Goal: Task Accomplishment & Management: Manage account settings

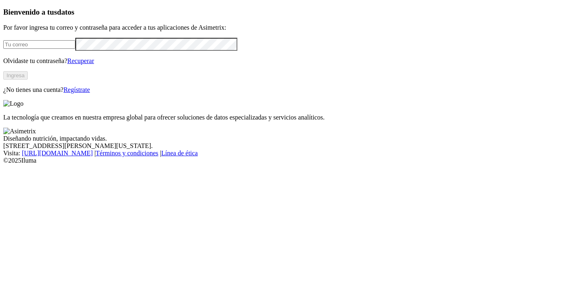
click at [75, 49] on input "email" at bounding box center [39, 44] width 72 height 9
paste input "[EMAIL_ADDRESS][DOMAIN_NAME]"
type input "[EMAIL_ADDRESS][DOMAIN_NAME]"
click at [37, 94] on div "Bienvenido a tus datos Por favor ingresa tu correo y contraseña para acceder a …" at bounding box center [289, 51] width 572 height 86
click at [28, 80] on button "Ingresa" at bounding box center [15, 75] width 24 height 9
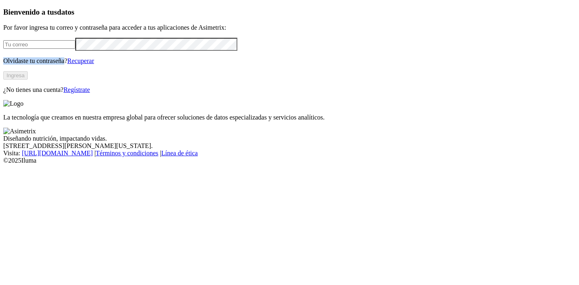
drag, startPoint x: 64, startPoint y: 145, endPoint x: 134, endPoint y: 144, distance: 70.4
click at [134, 65] on p "Olvidaste tu contraseña? Recuperar" at bounding box center [289, 60] width 572 height 7
